Goal: Transaction & Acquisition: Purchase product/service

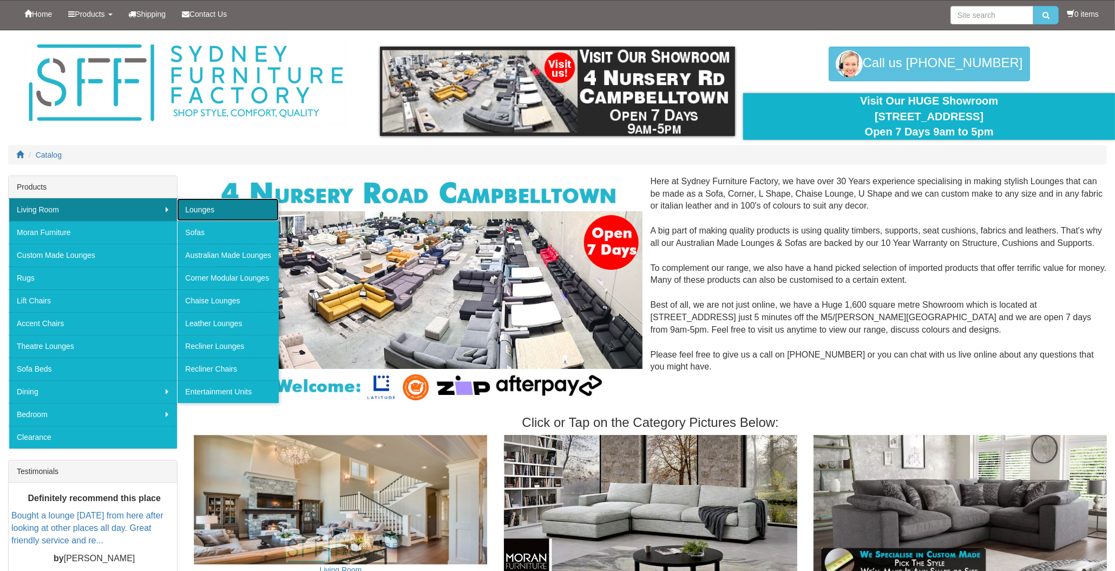
click at [208, 214] on link "Lounges" at bounding box center [228, 209] width 102 height 23
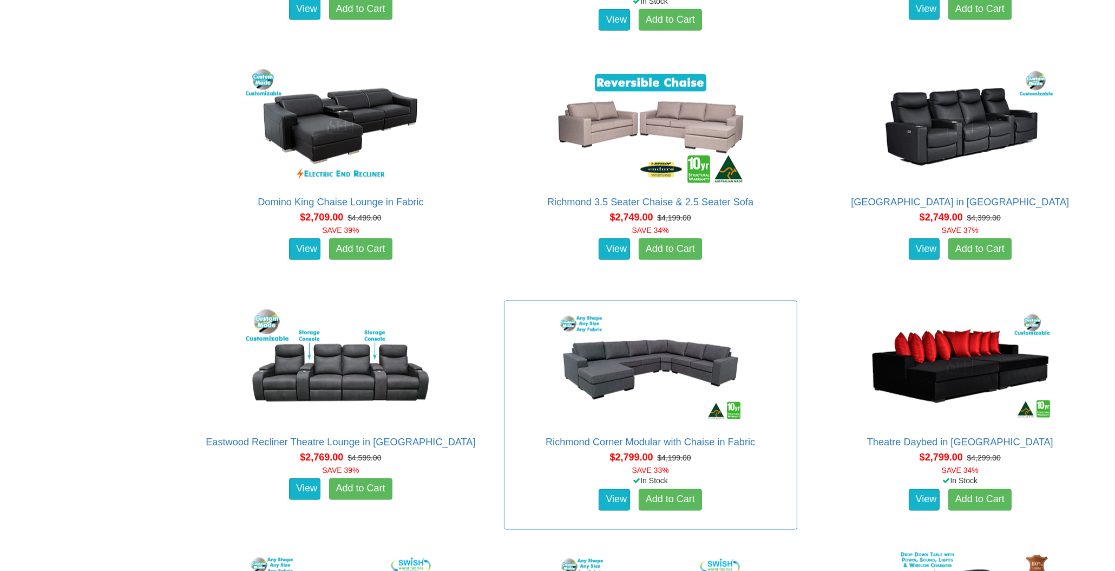
scroll to position [2978, 0]
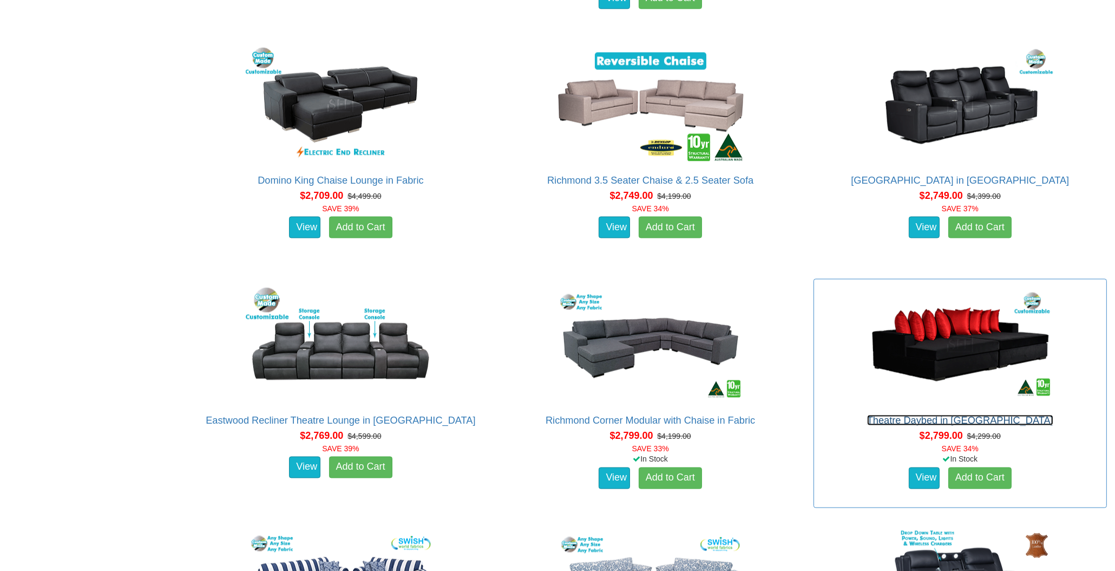
click at [942, 422] on link "Theatre Daybed in [GEOGRAPHIC_DATA]" at bounding box center [960, 420] width 186 height 11
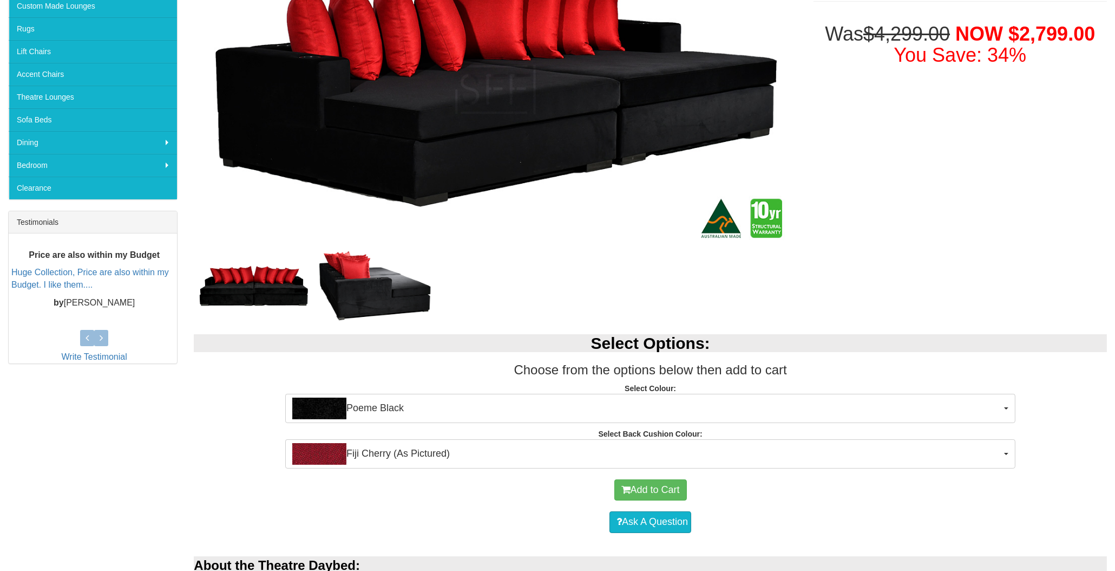
scroll to position [271, 0]
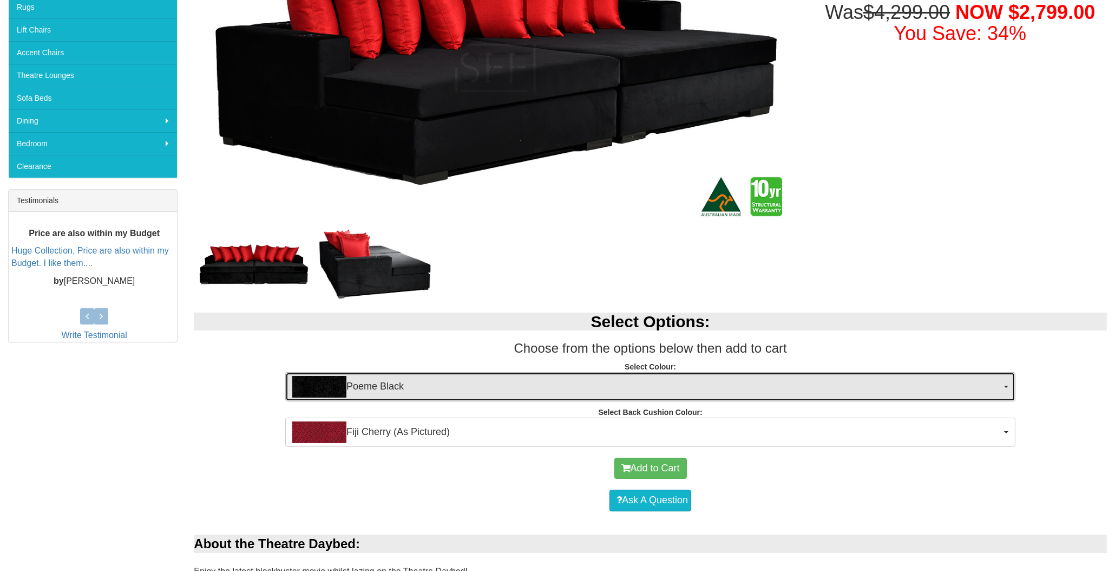
click at [876, 380] on span "Poeme Black" at bounding box center [646, 387] width 709 height 22
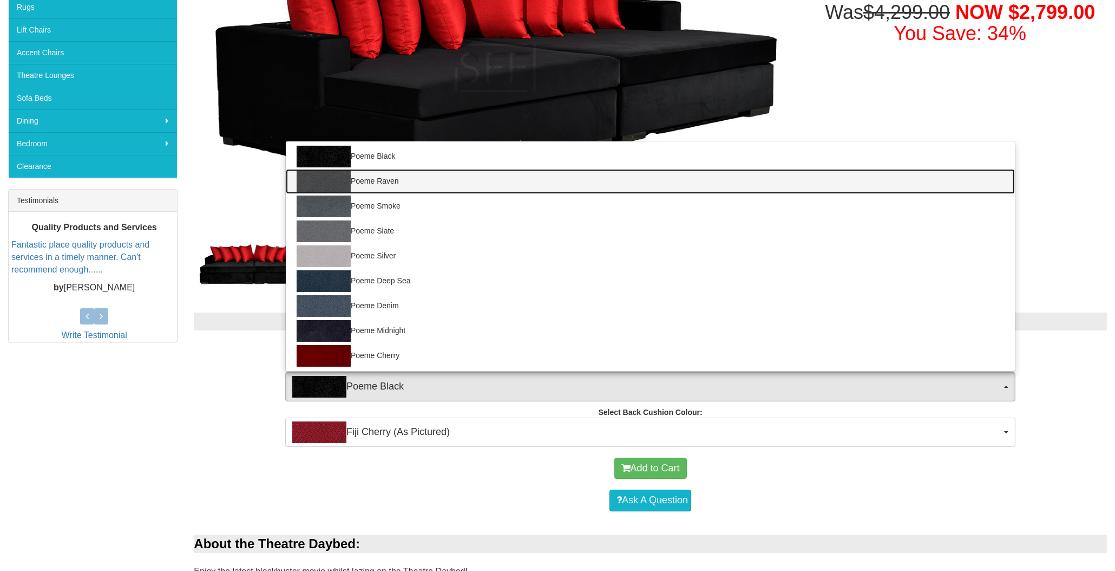
click at [673, 186] on link "Poeme Raven" at bounding box center [650, 181] width 729 height 25
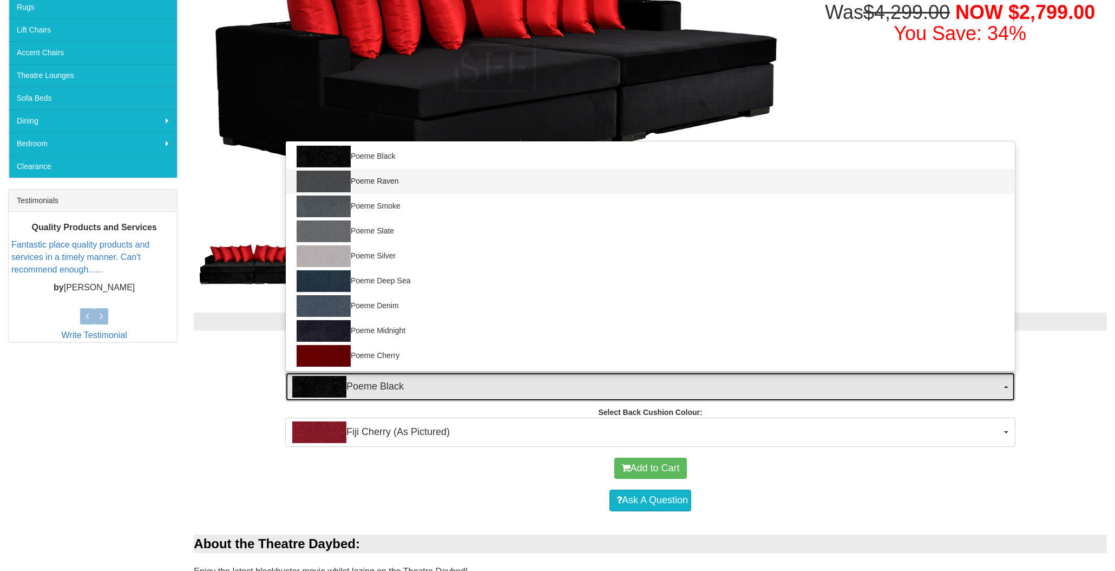
select select "1969"
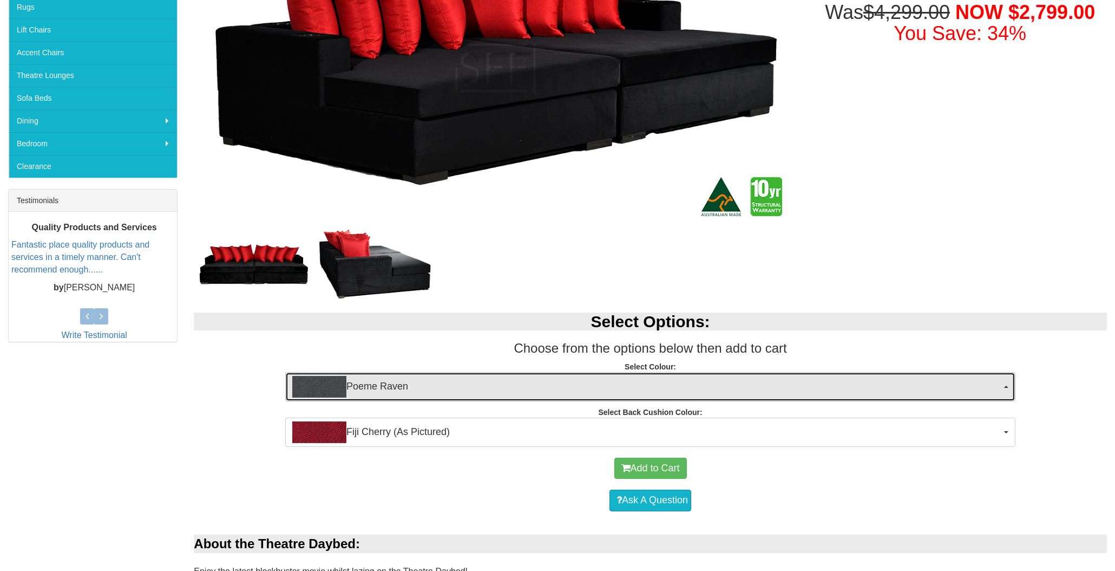
click at [699, 376] on span "Poeme Raven" at bounding box center [646, 387] width 709 height 22
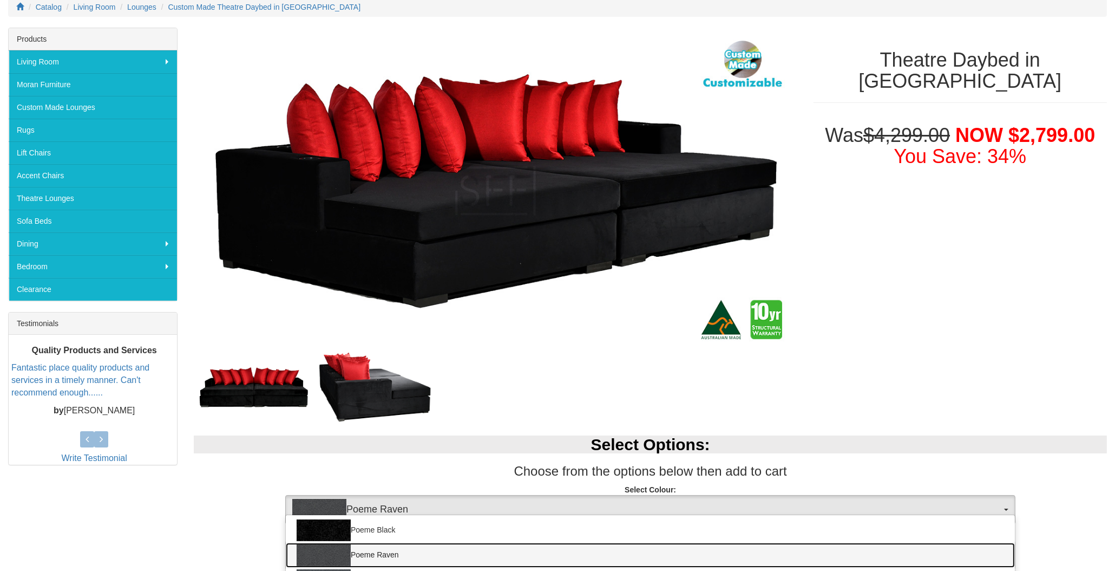
scroll to position [90, 0]
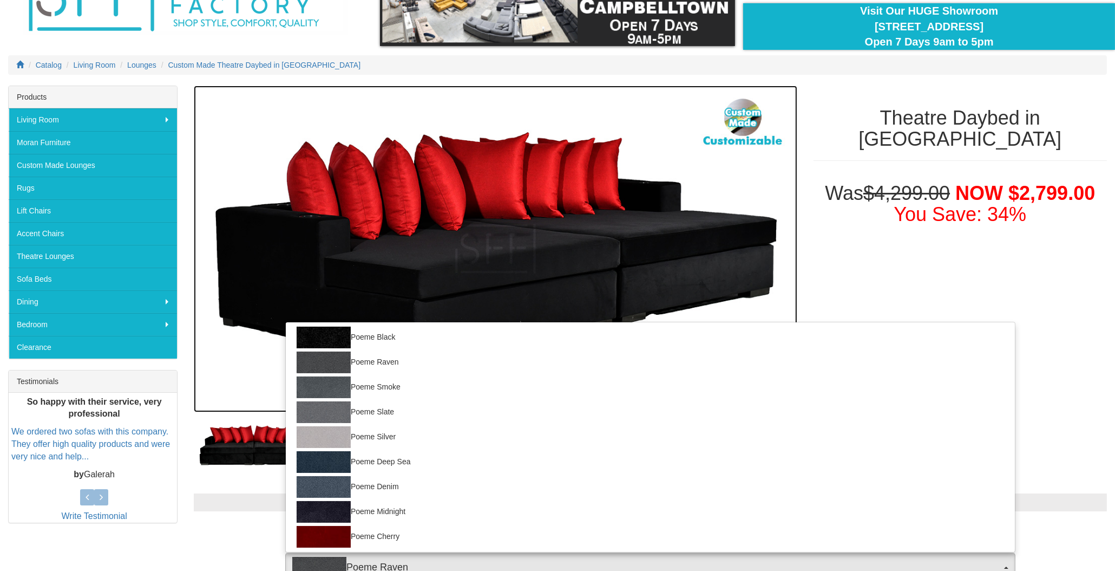
click at [731, 291] on img at bounding box center [495, 249] width 603 height 327
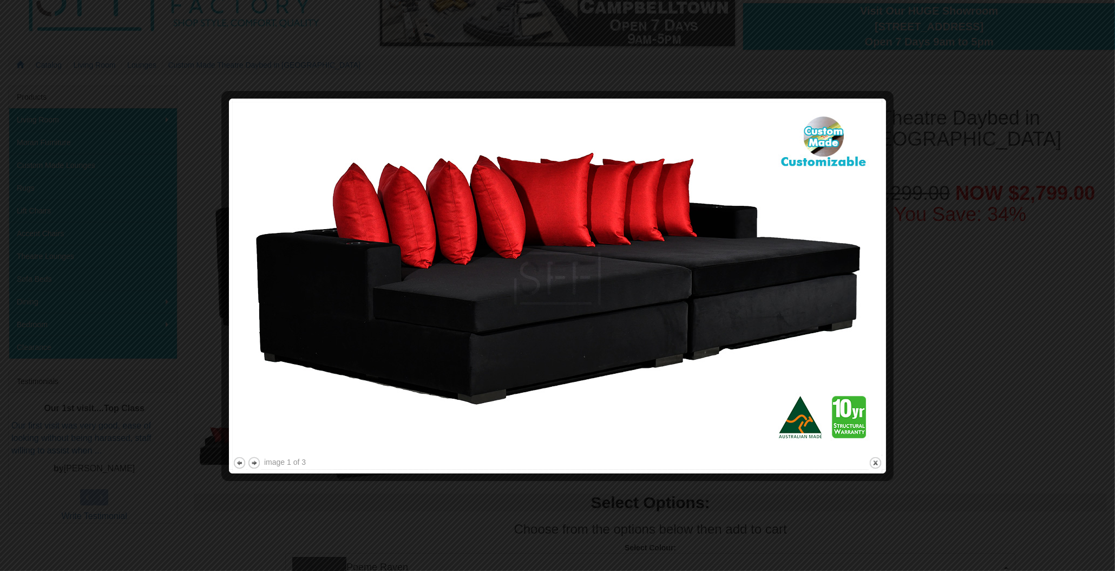
click at [945, 173] on div at bounding box center [557, 285] width 1115 height 571
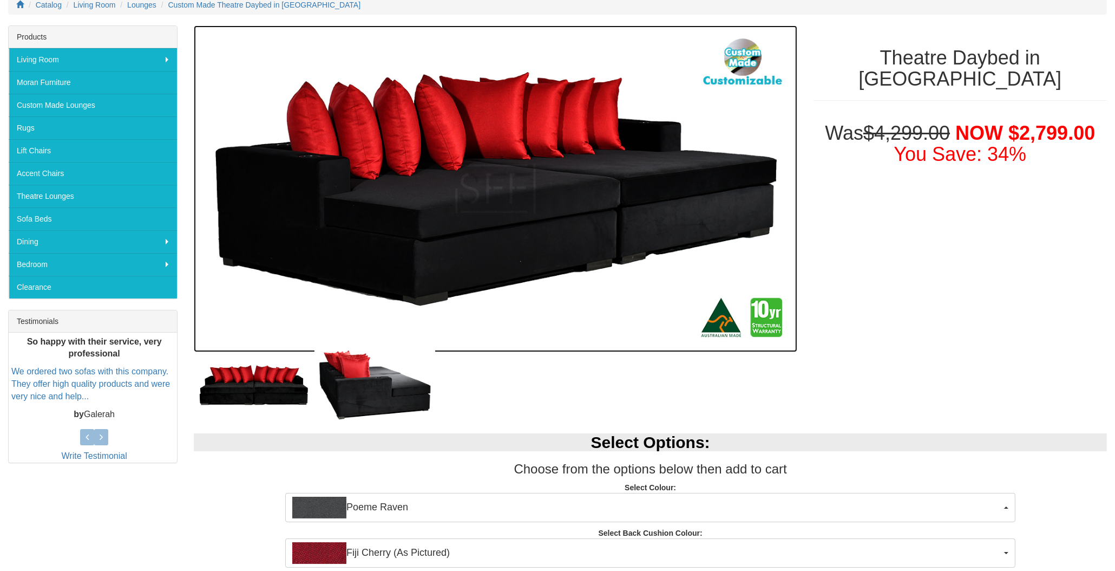
scroll to position [0, 0]
